Goal: Information Seeking & Learning: Learn about a topic

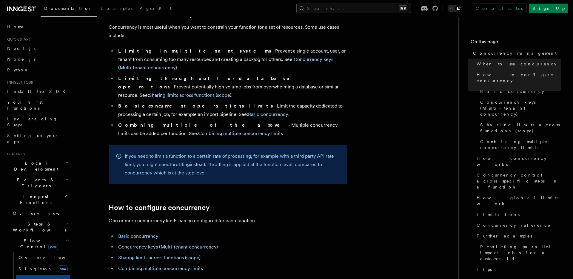
click at [320, 232] on ul "Basic concurrency Concurrency keys (Multi-tenant concurrency) Sharing limits ac…" at bounding box center [228, 252] width 239 height 41
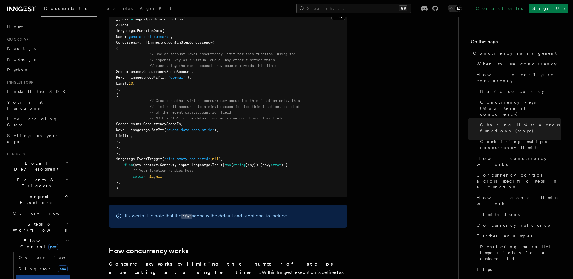
scroll to position [1107, 0]
click at [209, 127] on span ""event.data.account_id"" at bounding box center [190, 129] width 48 height 4
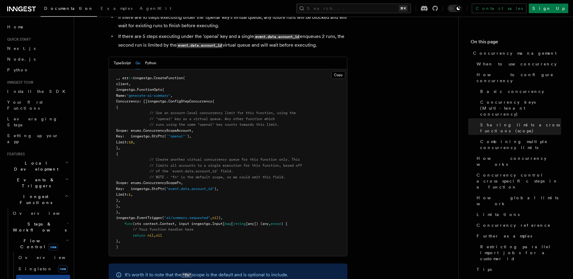
scroll to position [1038, 0]
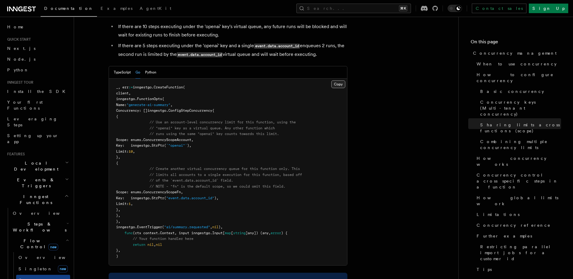
click at [340, 80] on button "Copy Copied" at bounding box center [338, 84] width 14 height 8
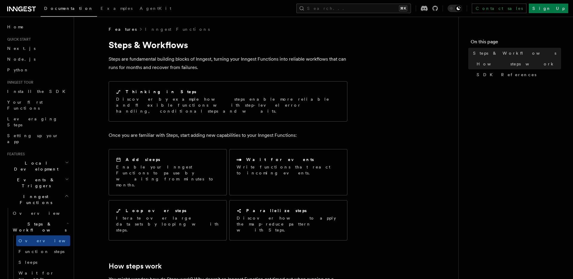
click at [170, 65] on p "Steps are fundamental building blocks of Inngest, turning your Inngest Function…" at bounding box center [228, 63] width 239 height 17
click at [68, 177] on icon "button" at bounding box center [67, 179] width 4 height 5
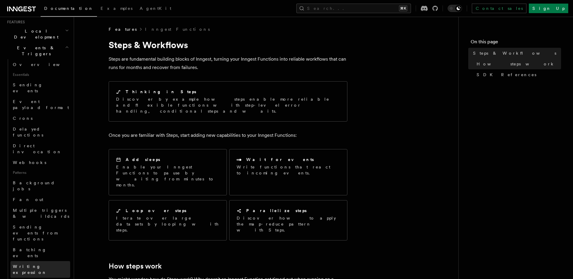
scroll to position [137, 0]
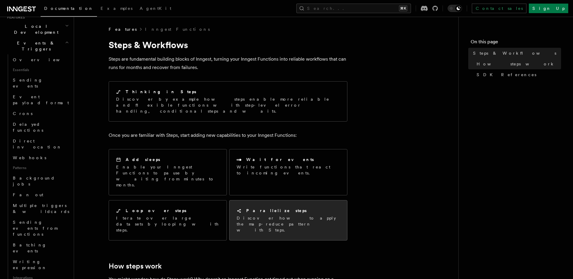
click at [294, 215] on p "Discover how to apply the map-reduce pattern with Steps." at bounding box center [288, 224] width 103 height 18
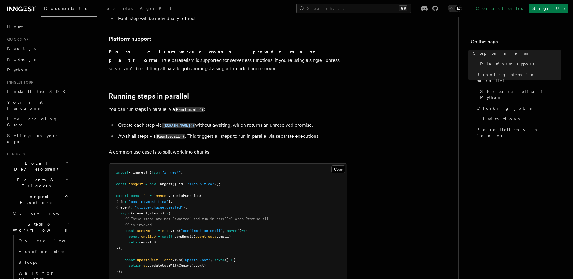
scroll to position [130, 0]
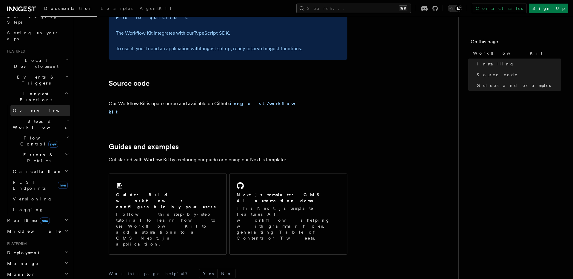
scroll to position [116, 0]
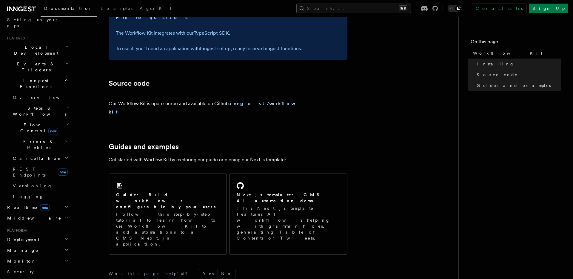
click at [44, 255] on h2 "Monitor" at bounding box center [37, 260] width 65 height 11
click at [40, 245] on h2 "Manage" at bounding box center [37, 250] width 65 height 11
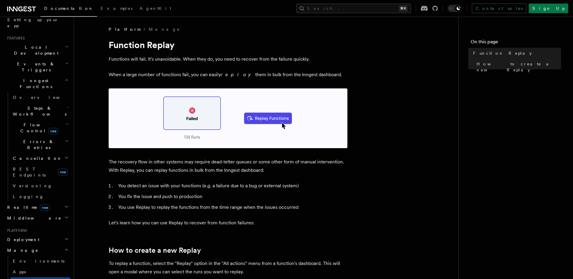
click at [191, 172] on p "The recovery flow in other systems may require dead-letter queues or some other…" at bounding box center [228, 166] width 239 height 17
